Goal: Information Seeking & Learning: Learn about a topic

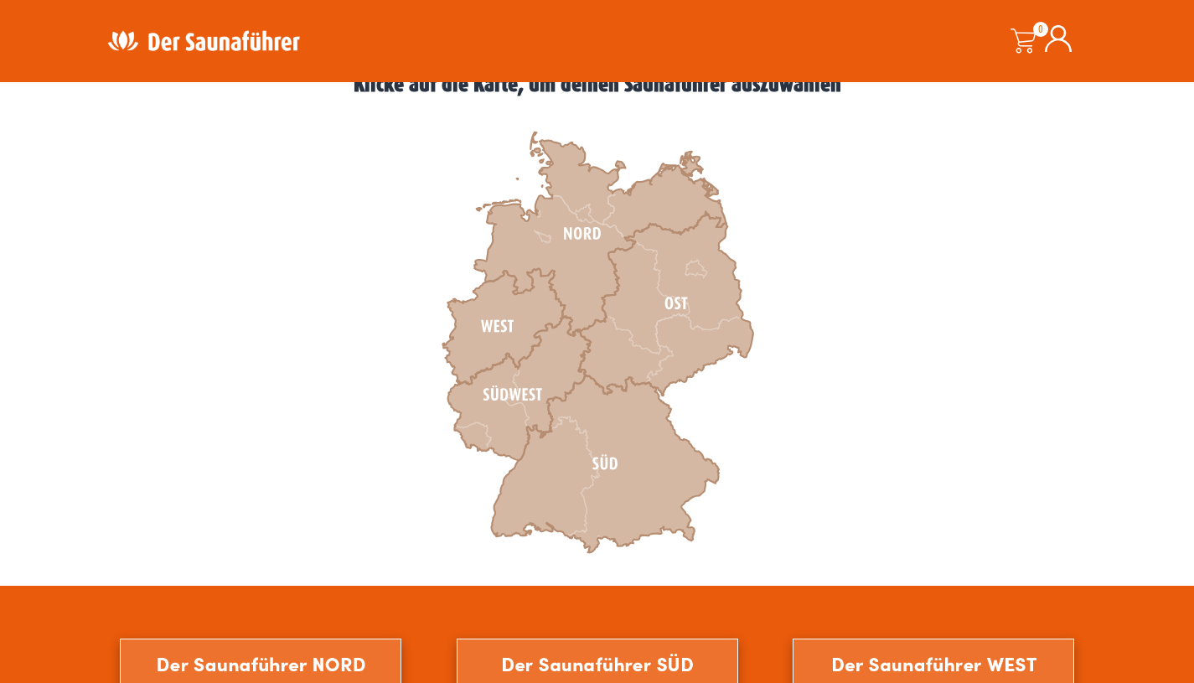
scroll to position [493, 0]
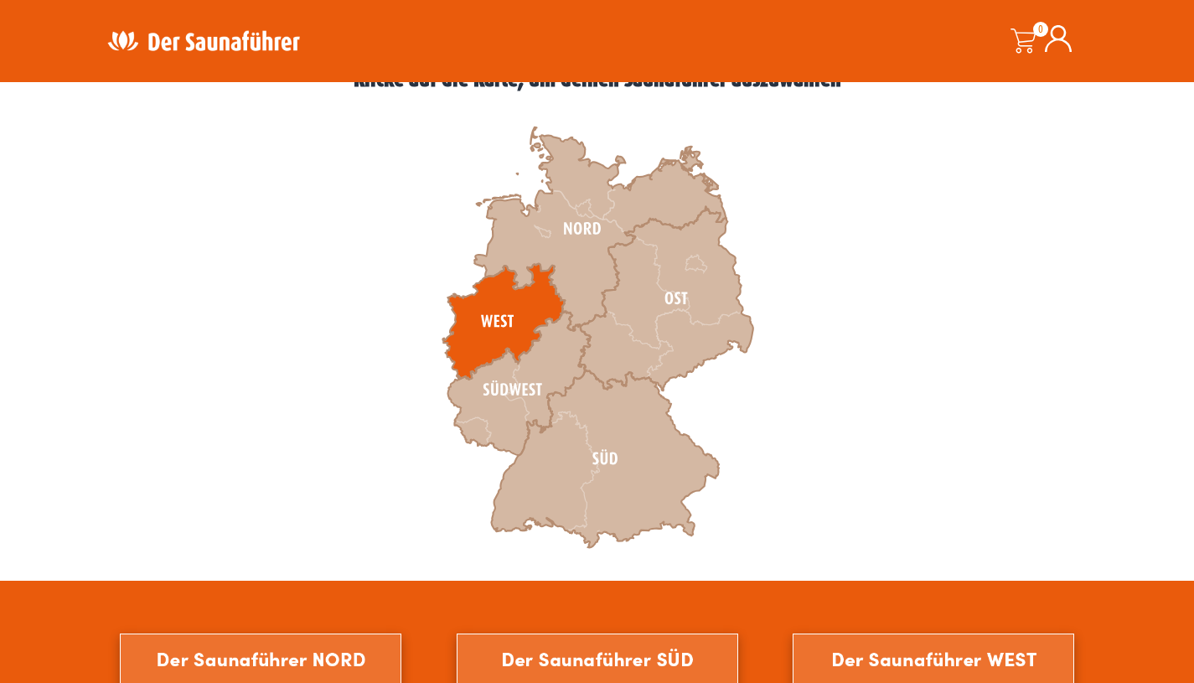
click at [488, 314] on icon at bounding box center [503, 322] width 122 height 116
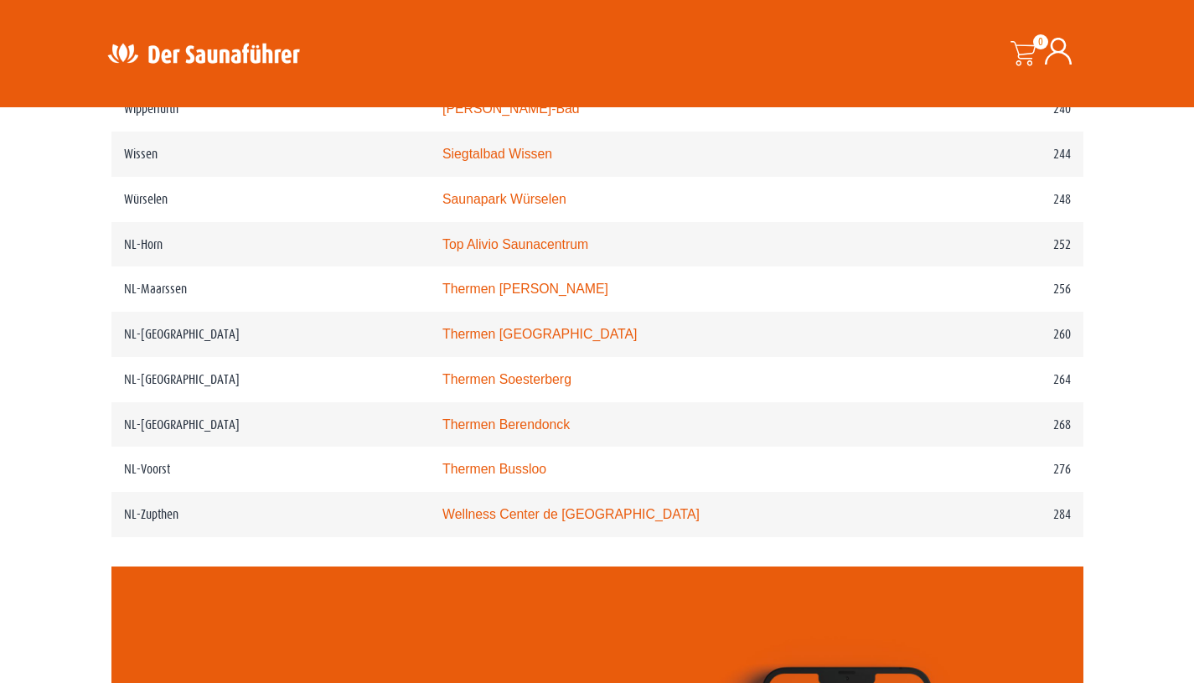
scroll to position [3394, 0]
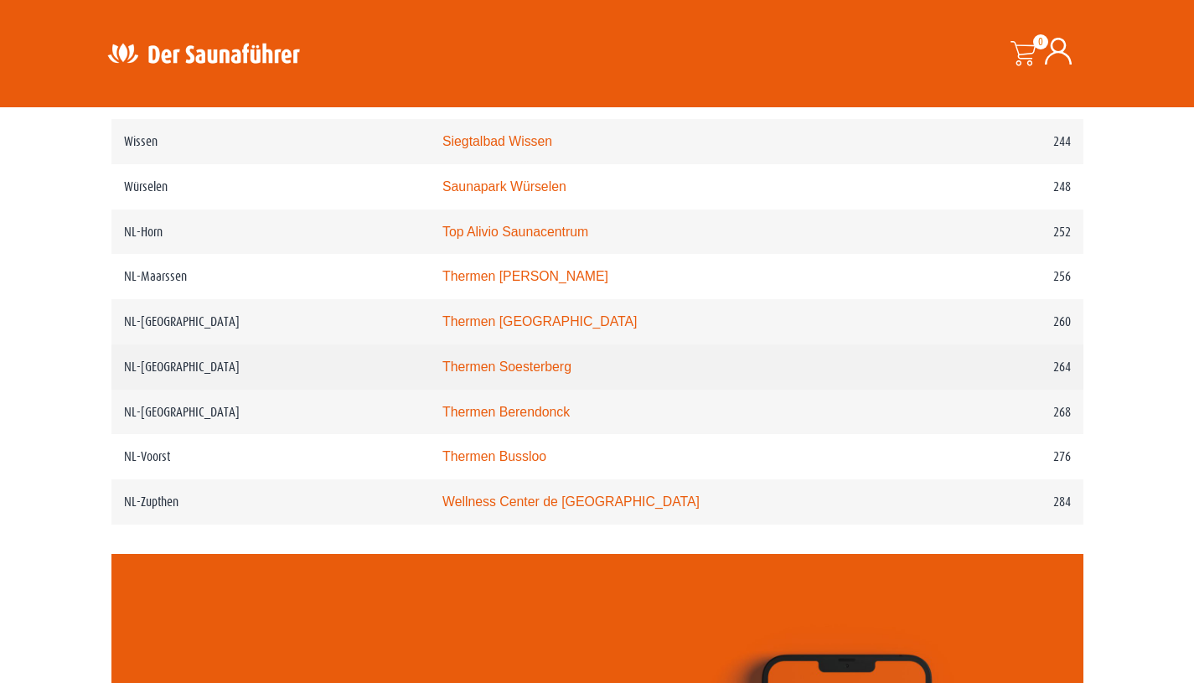
click at [558, 390] on td "Thermen Soesterberg" at bounding box center [669, 366] width 478 height 45
click at [551, 374] on link "Thermen Soesterberg" at bounding box center [506, 366] width 129 height 14
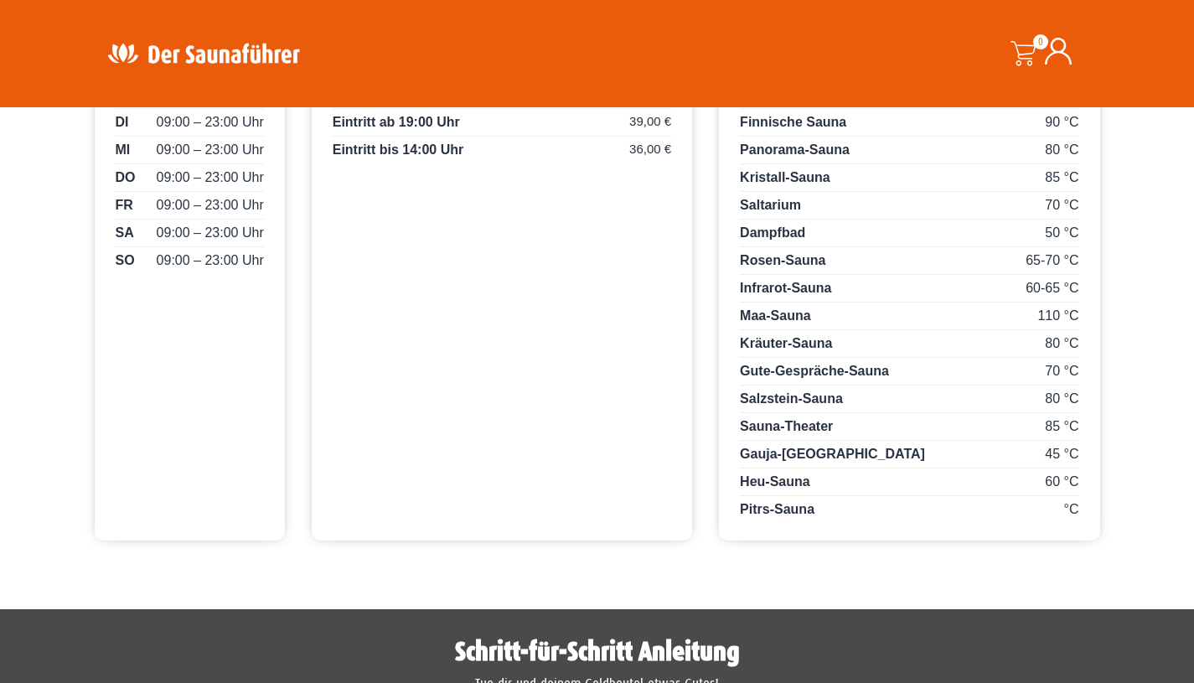
scroll to position [949, 0]
